Goal: Information Seeking & Learning: Learn about a topic

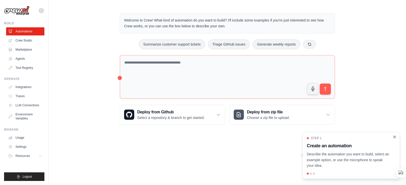
click at [394, 137] on icon "Close walkthrough" at bounding box center [394, 137] width 5 height 5
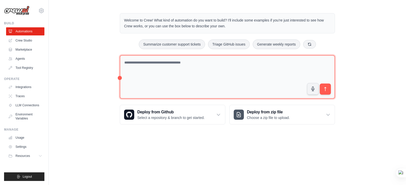
click at [188, 69] on textarea at bounding box center [227, 77] width 215 height 44
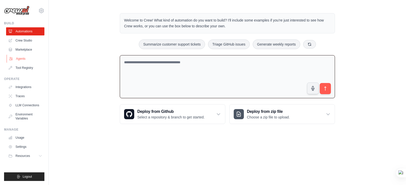
click at [25, 58] on link "Agents" at bounding box center [26, 59] width 38 height 8
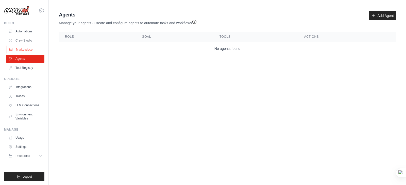
click at [23, 51] on link "Marketplace" at bounding box center [26, 50] width 38 height 8
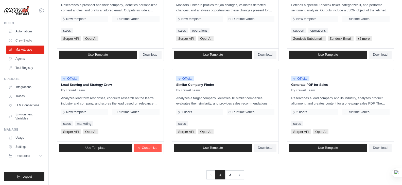
scroll to position [284, 0]
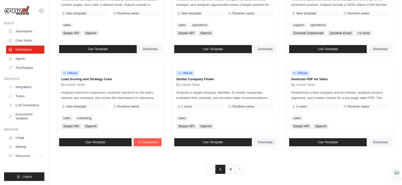
click at [231, 171] on link "2" at bounding box center [230, 169] width 10 height 9
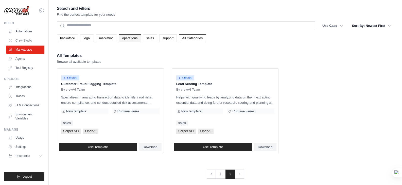
click at [132, 40] on link "operations" at bounding box center [130, 38] width 22 height 8
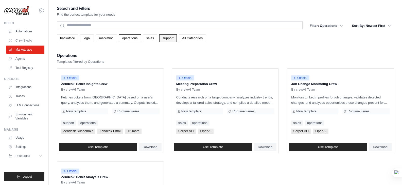
click at [165, 39] on link "support" at bounding box center [167, 38] width 17 height 8
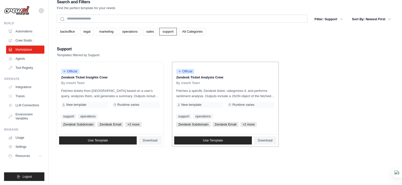
scroll to position [10, 0]
